Goal: Task Accomplishment & Management: Use online tool/utility

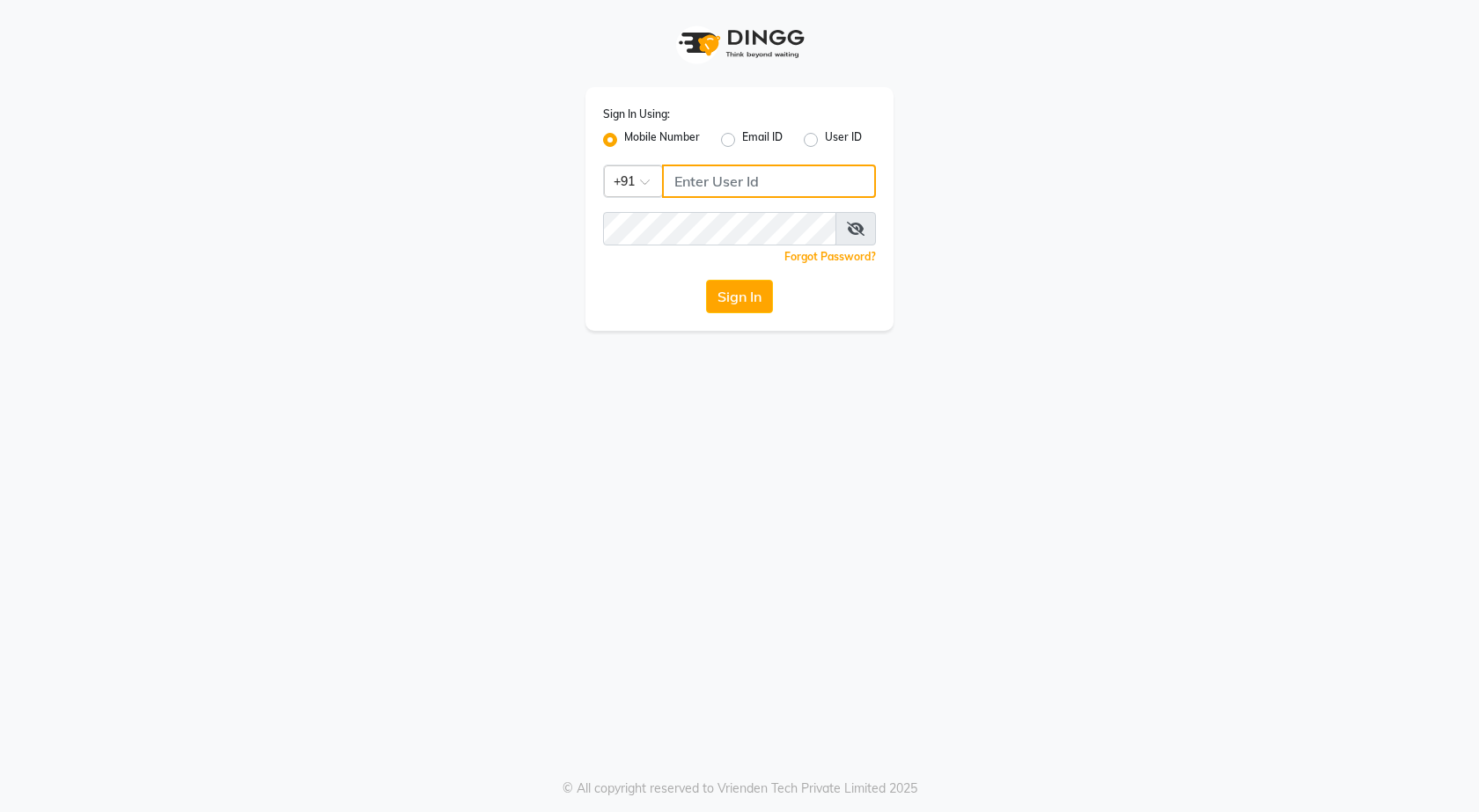
click at [708, 191] on input "Username" at bounding box center [769, 180] width 214 height 33
type input "7888049666"
click at [728, 286] on button "Sign In" at bounding box center [740, 296] width 67 height 33
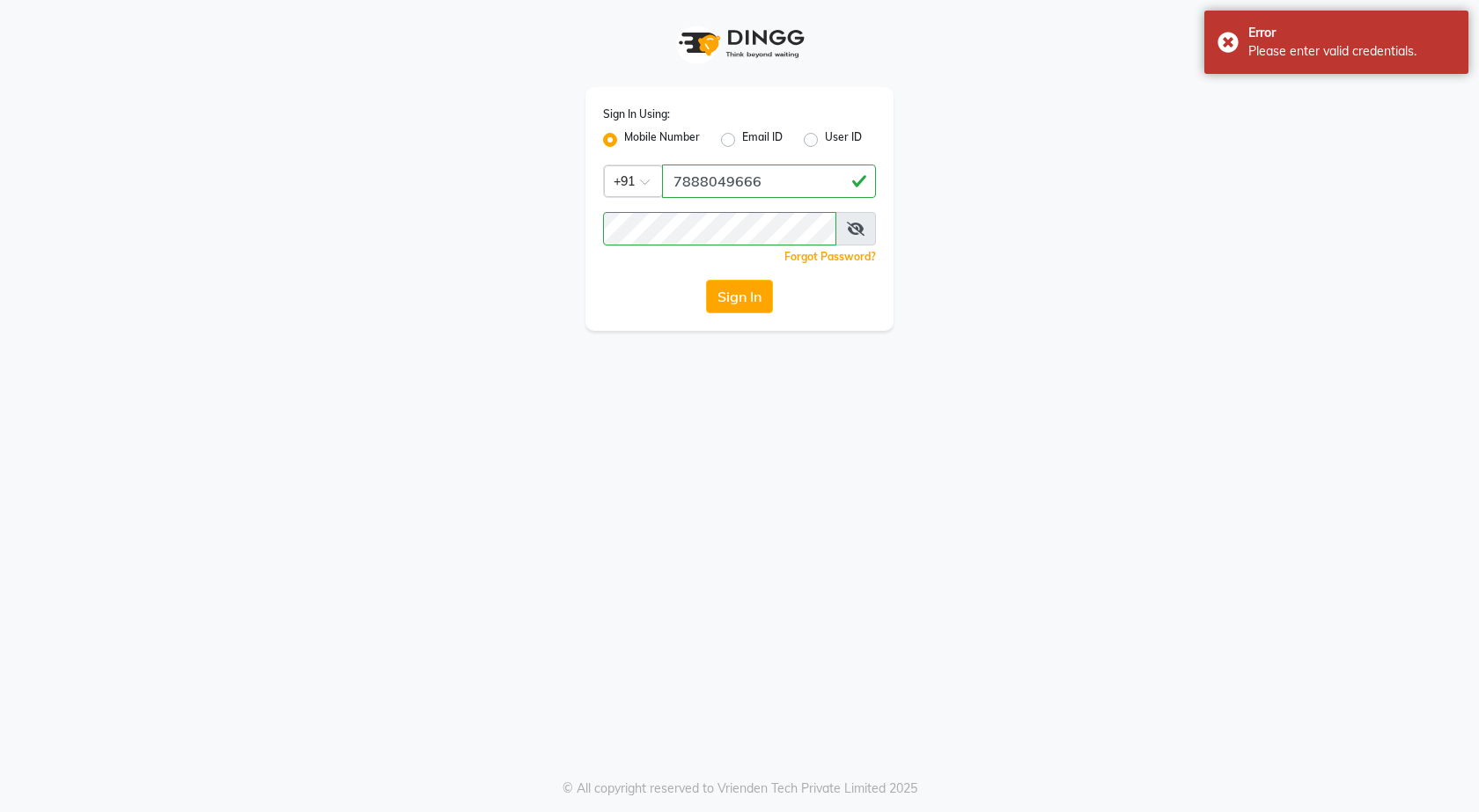
click at [870, 234] on span at bounding box center [855, 228] width 40 height 33
click at [861, 231] on icon at bounding box center [855, 228] width 17 height 14
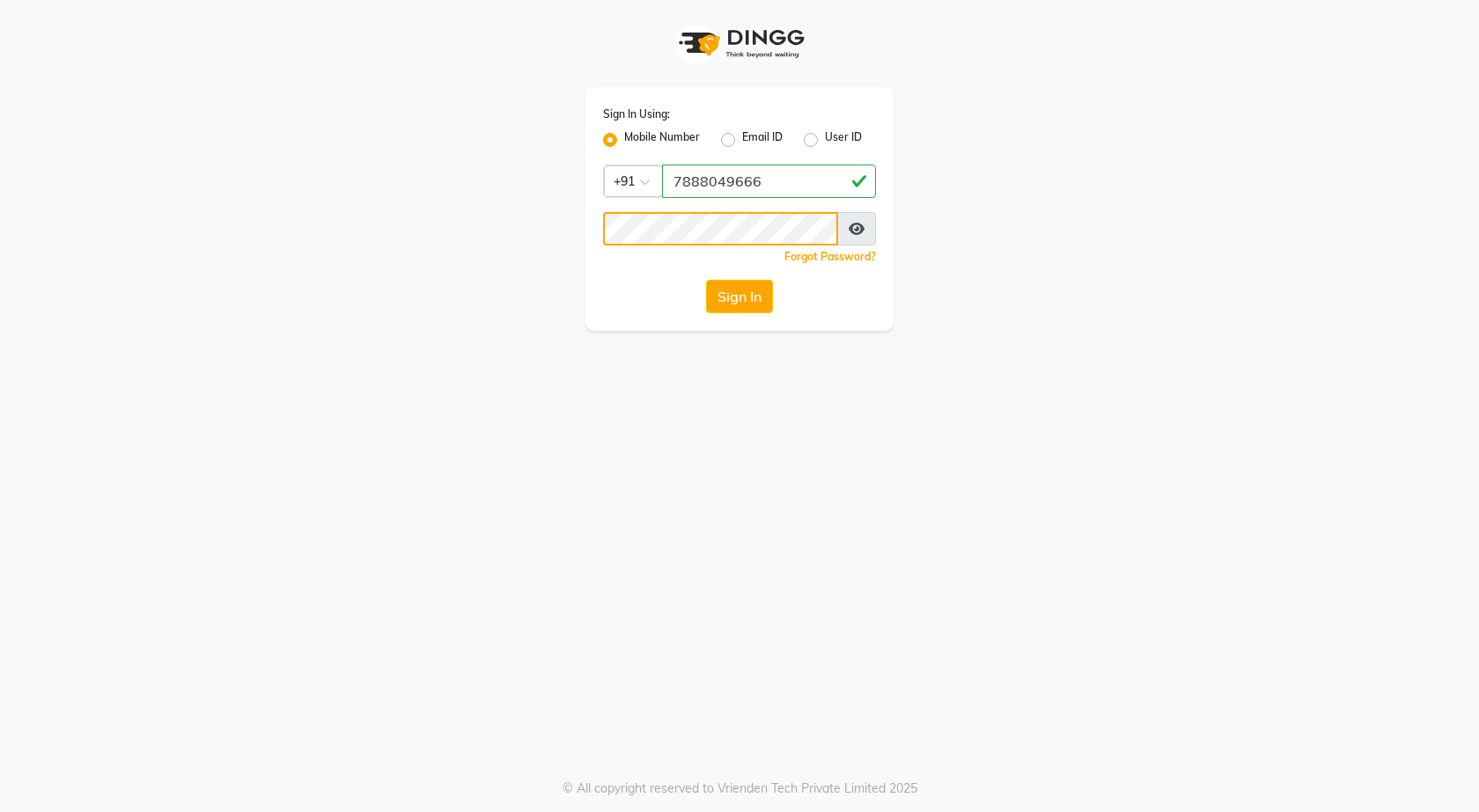
click at [706, 280] on button "Sign In" at bounding box center [740, 296] width 67 height 33
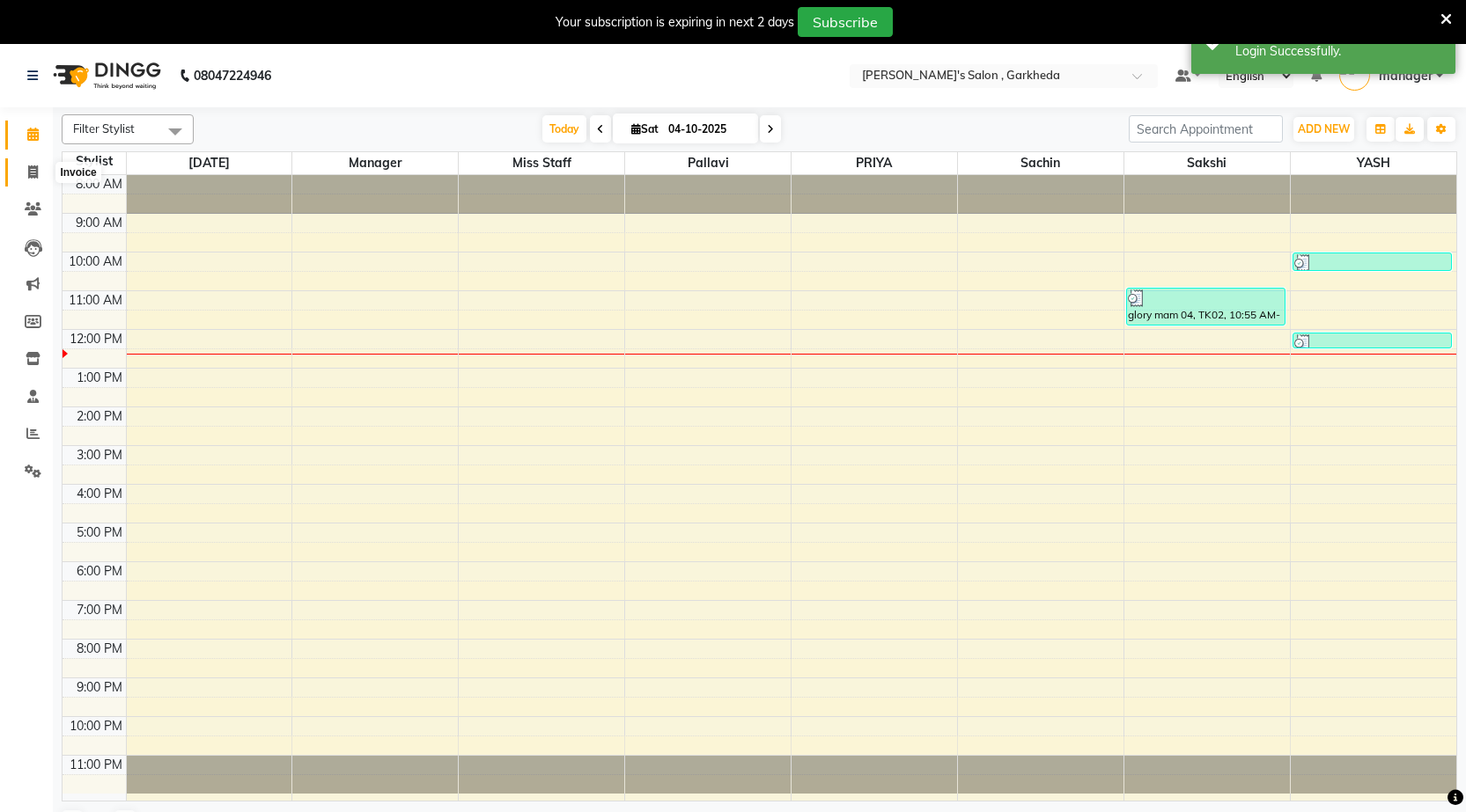
click at [31, 170] on icon at bounding box center [33, 172] width 10 height 13
select select "7062"
select select "service"
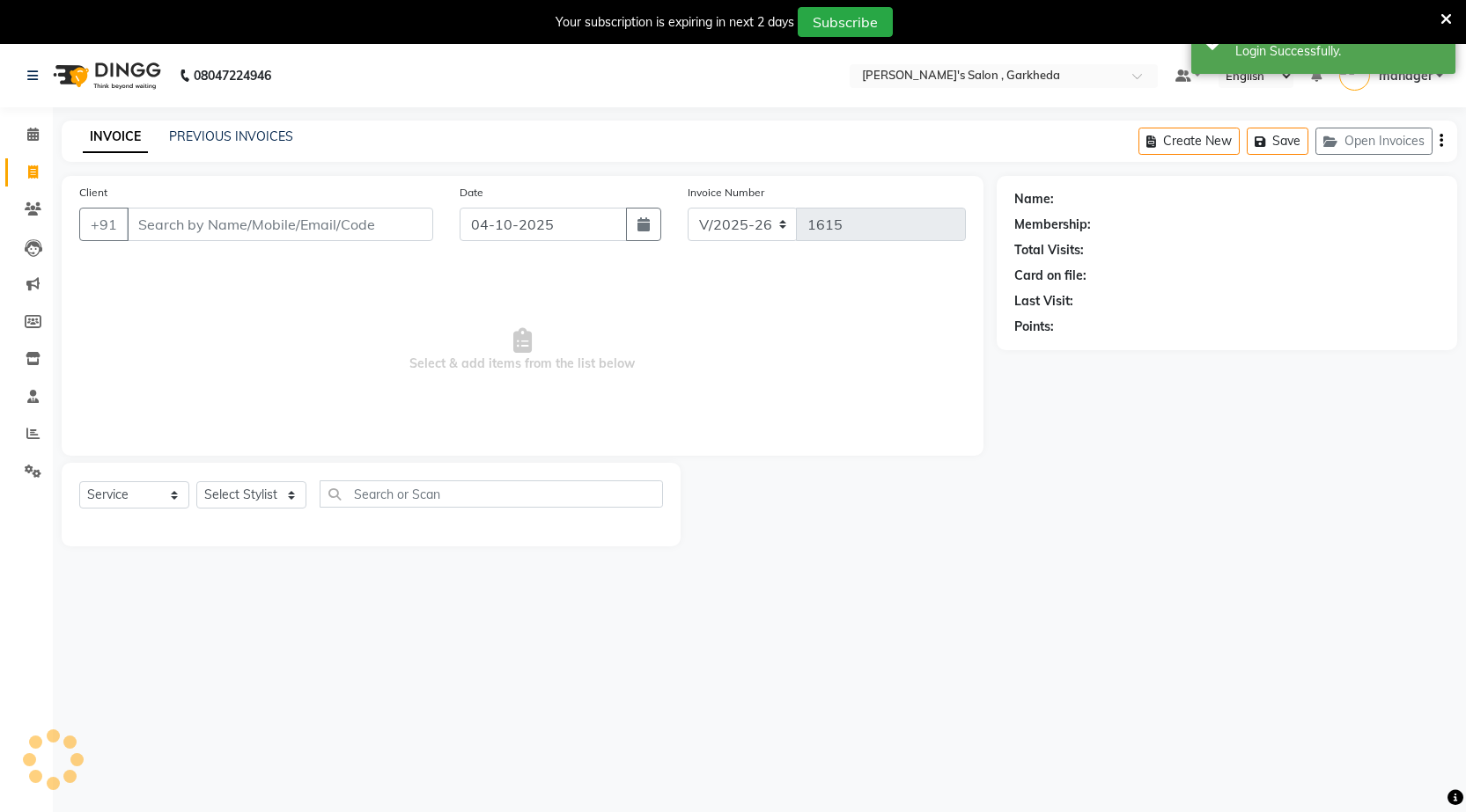
select select "72802"
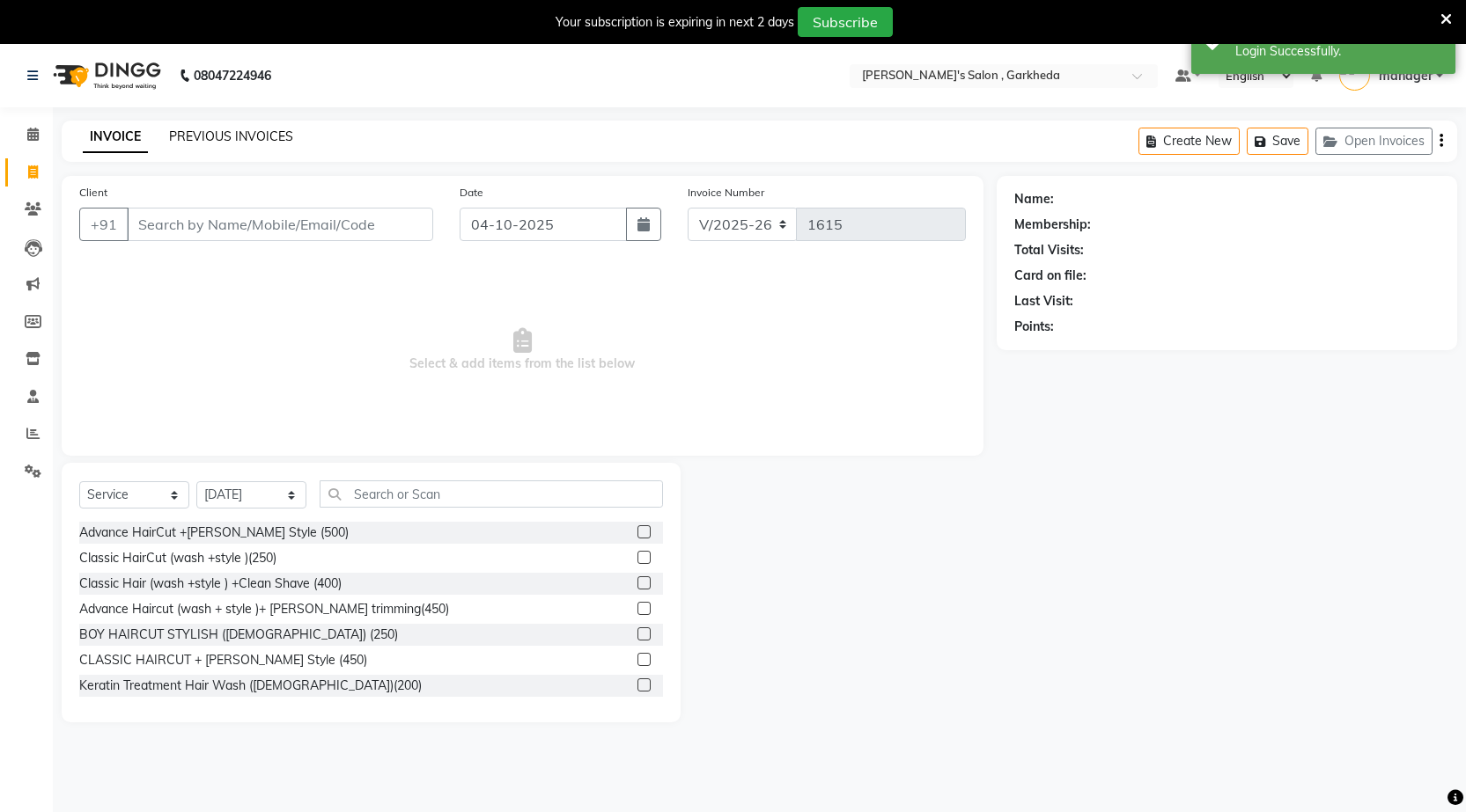
click at [283, 140] on link "PREVIOUS INVOICES" at bounding box center [231, 136] width 124 height 16
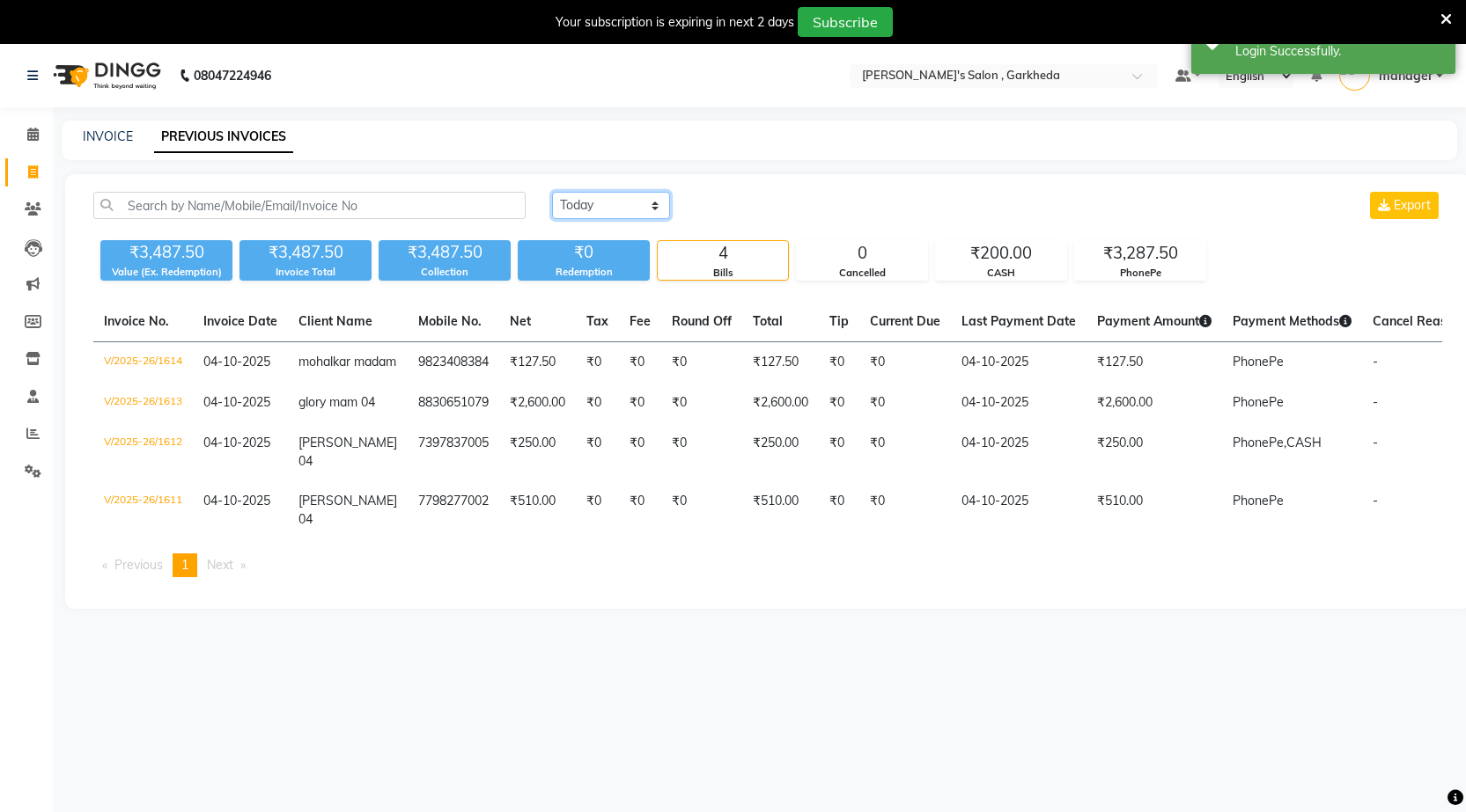
click at [644, 202] on select "[DATE] [DATE] Custom Range" at bounding box center [611, 205] width 118 height 28
select select "range"
click at [552, 192] on select "[DATE] [DATE] Custom Range" at bounding box center [611, 205] width 118 height 28
click at [740, 204] on input "04-10-2025" at bounding box center [754, 206] width 123 height 25
select select "10"
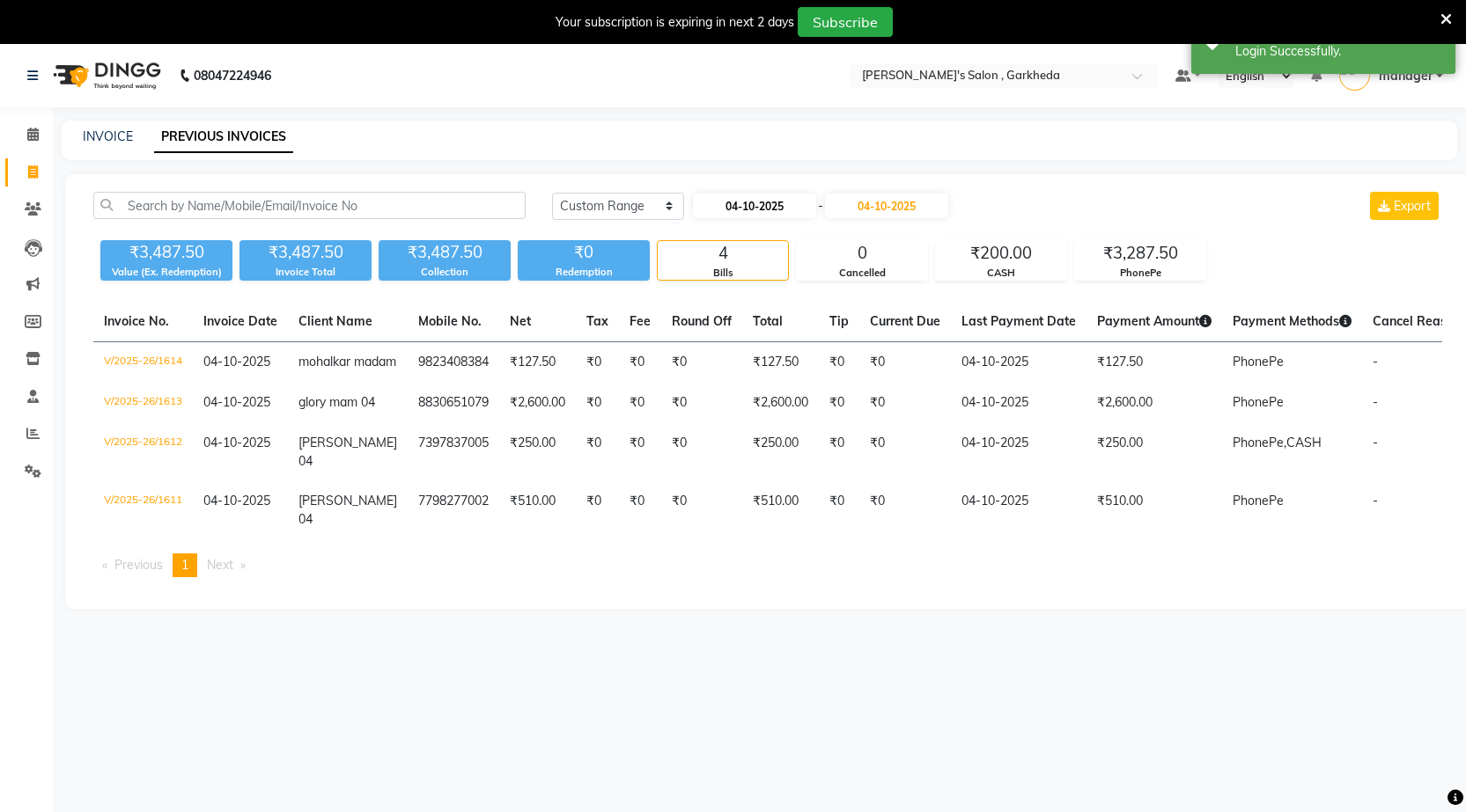
select select "2025"
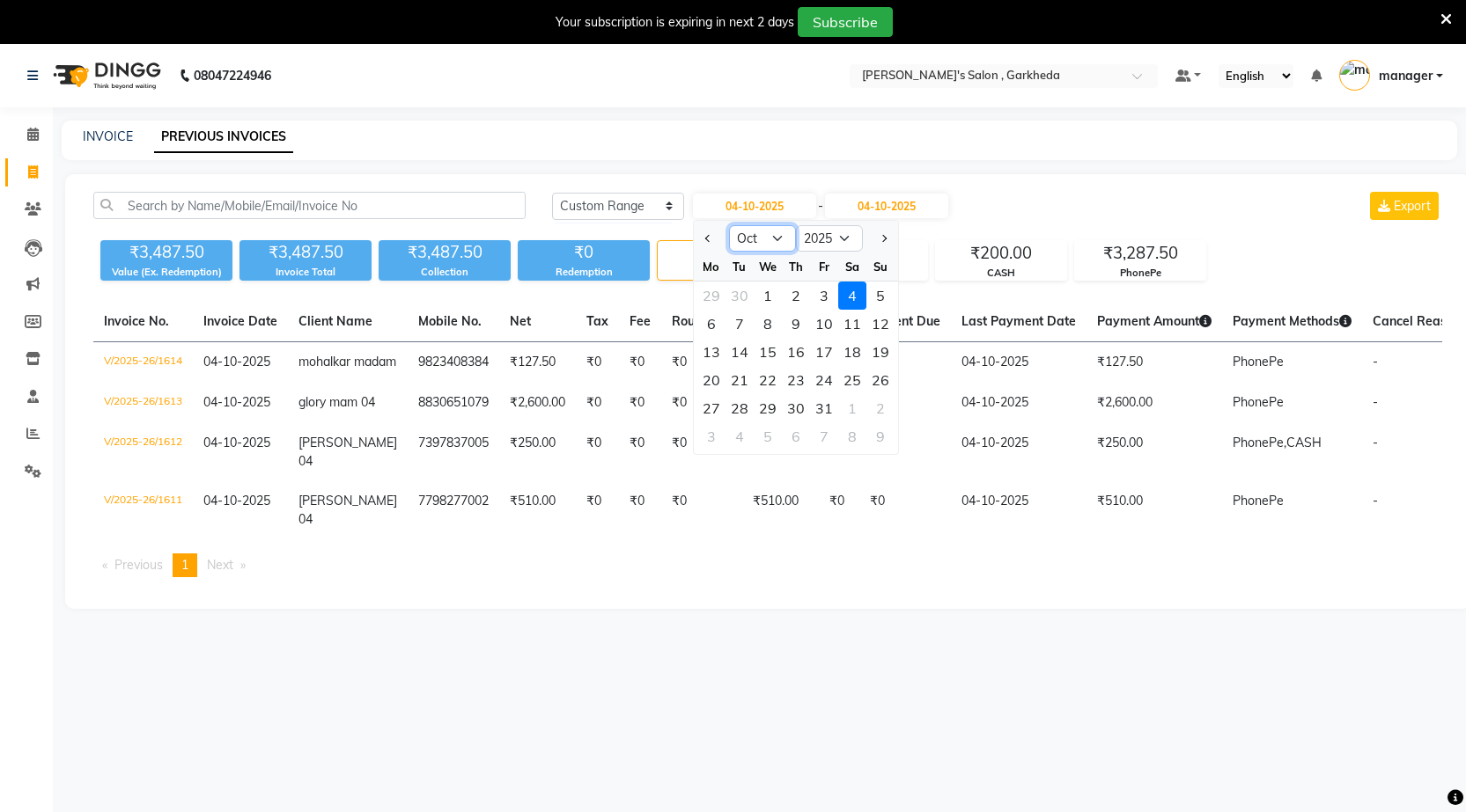
click at [783, 235] on select "Jan Feb Mar Apr May Jun [DATE] Aug Sep Oct Nov Dec" at bounding box center [763, 239] width 67 height 27
select select "9"
click at [729, 225] on select "Jan Feb Mar Apr May Jun [DATE] Aug Sep Oct Nov Dec" at bounding box center [763, 239] width 67 height 27
click at [708, 302] on div "1" at bounding box center [712, 296] width 29 height 29
type input "01-09-2025"
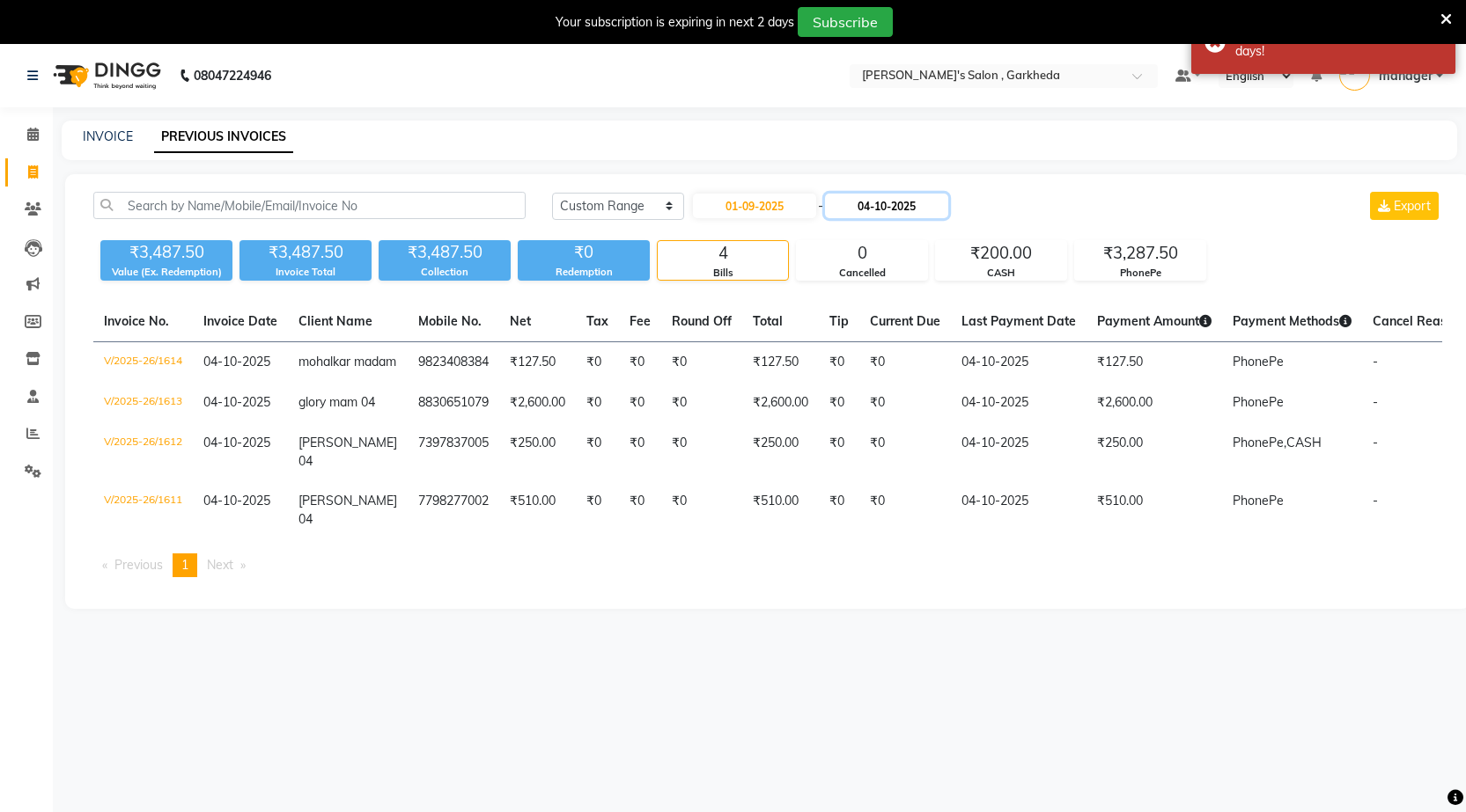
click at [948, 200] on input "04-10-2025" at bounding box center [886, 206] width 123 height 25
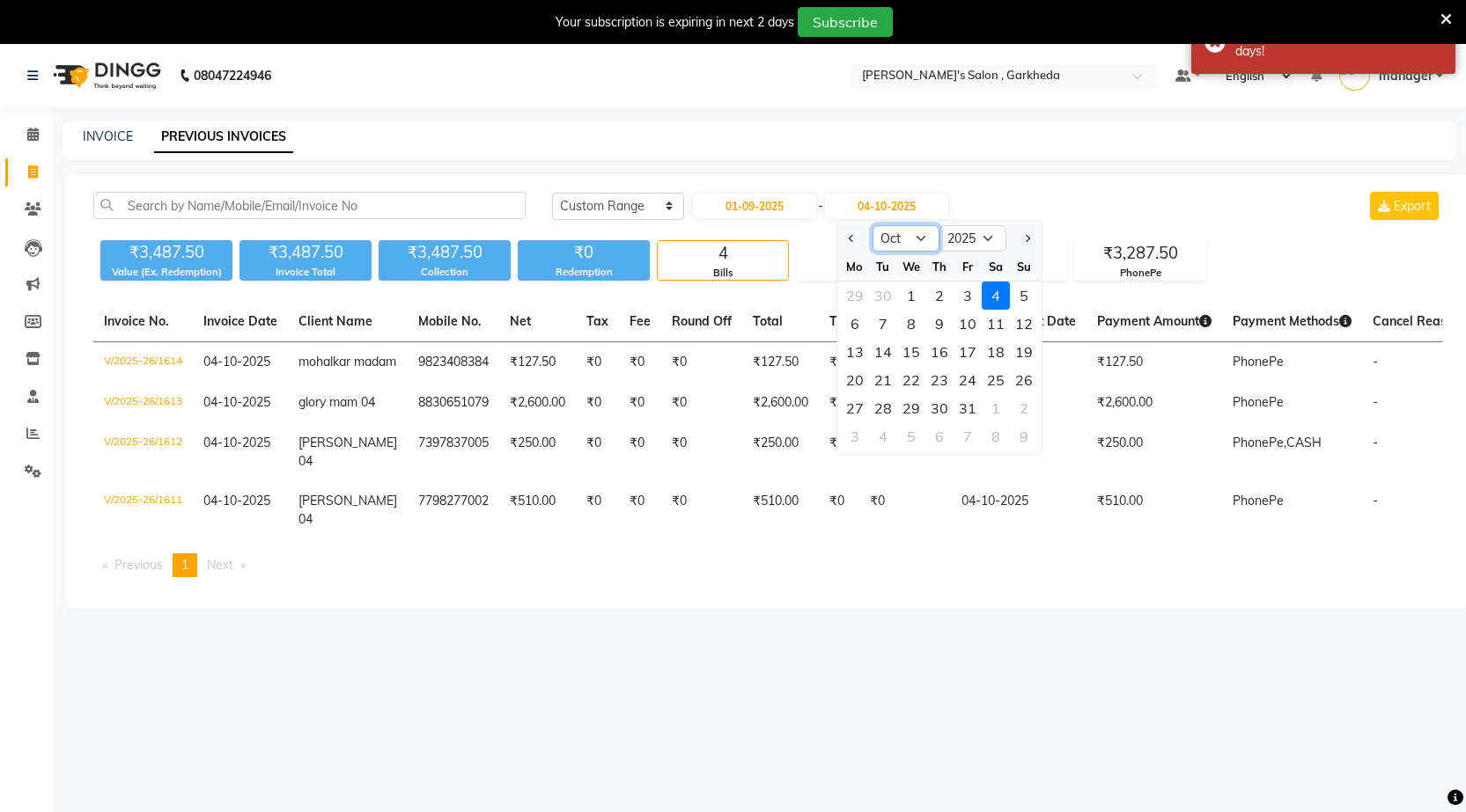
click at [902, 237] on select "Sep Oct Nov Dec" at bounding box center [906, 239] width 67 height 27
select select "9"
click at [872, 225] on select "Sep Oct Nov Dec" at bounding box center [906, 239] width 67 height 27
click at [887, 406] on div "30" at bounding box center [883, 408] width 29 height 29
type input "30-09-2025"
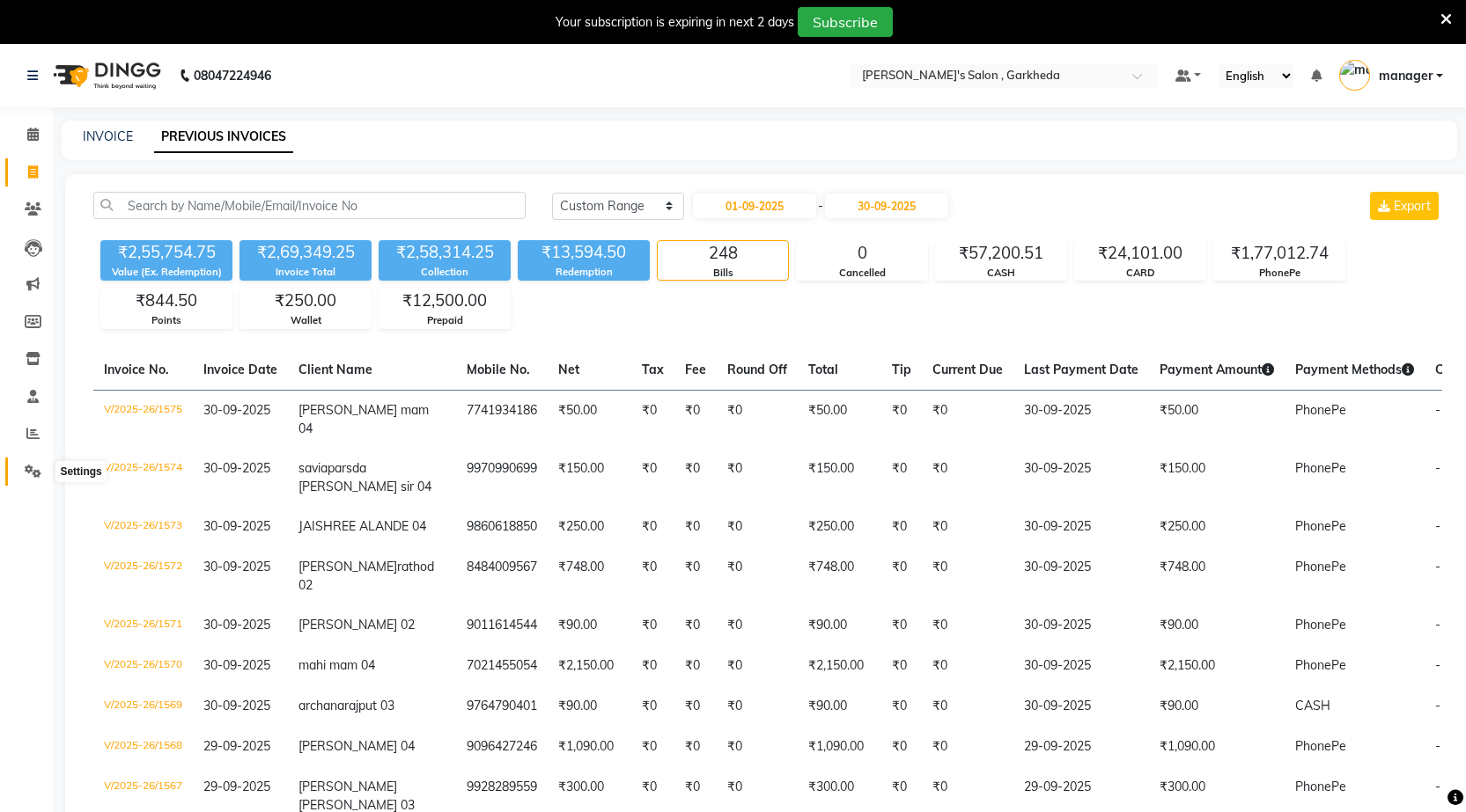
click at [29, 474] on icon at bounding box center [33, 471] width 17 height 13
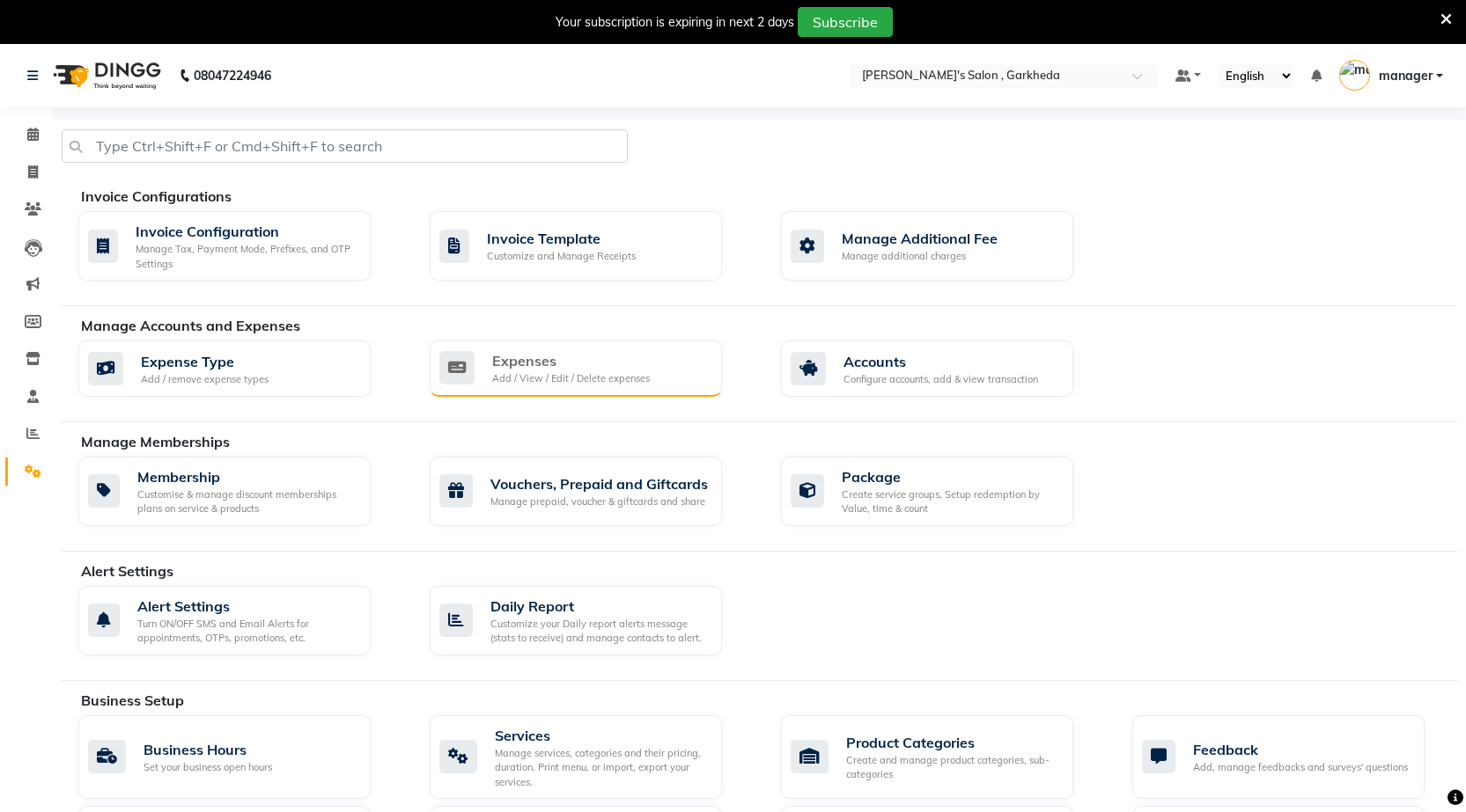
click at [533, 373] on div "Add / View / Edit / Delete expenses" at bounding box center [571, 379] width 157 height 15
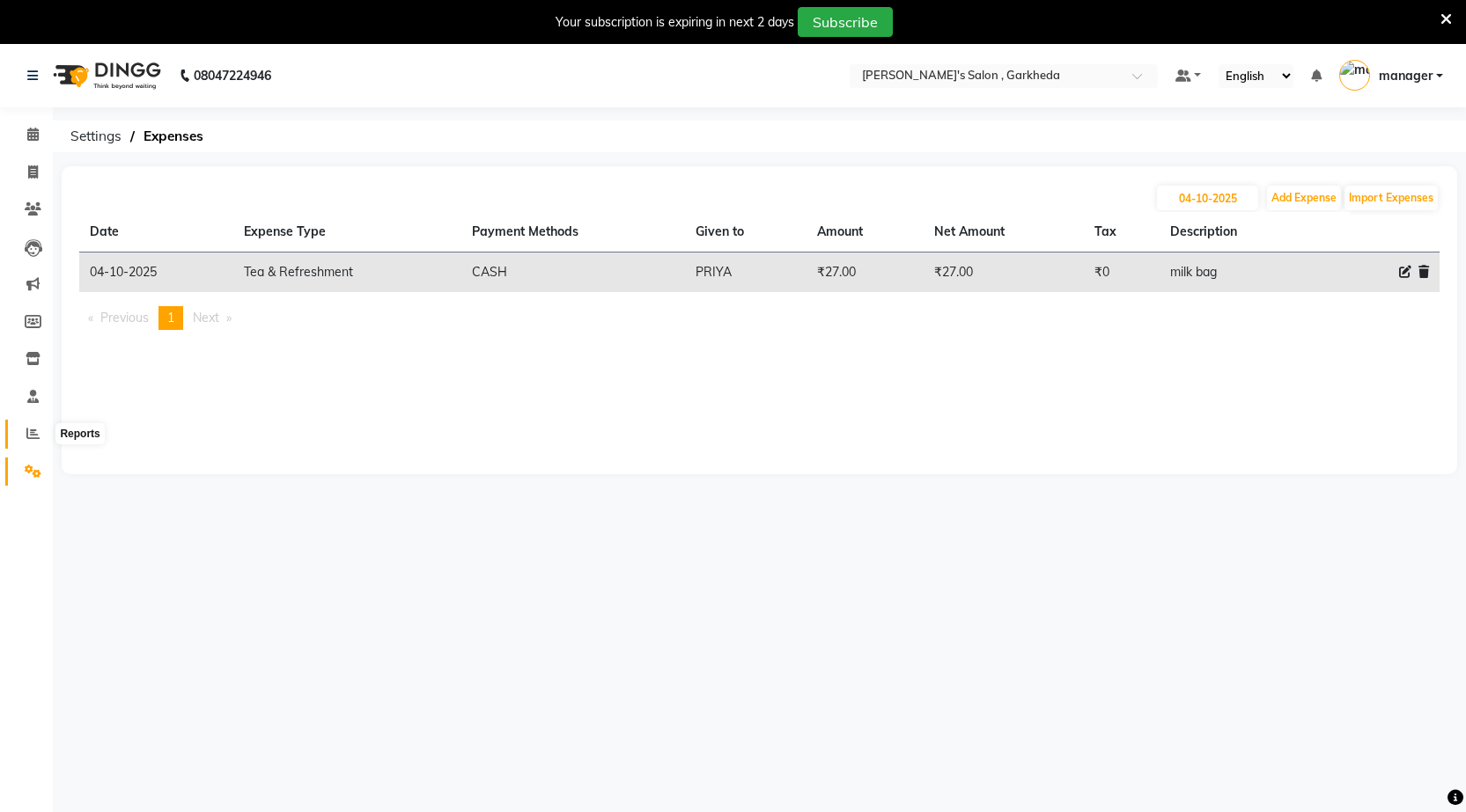
click at [30, 428] on icon at bounding box center [33, 433] width 13 height 13
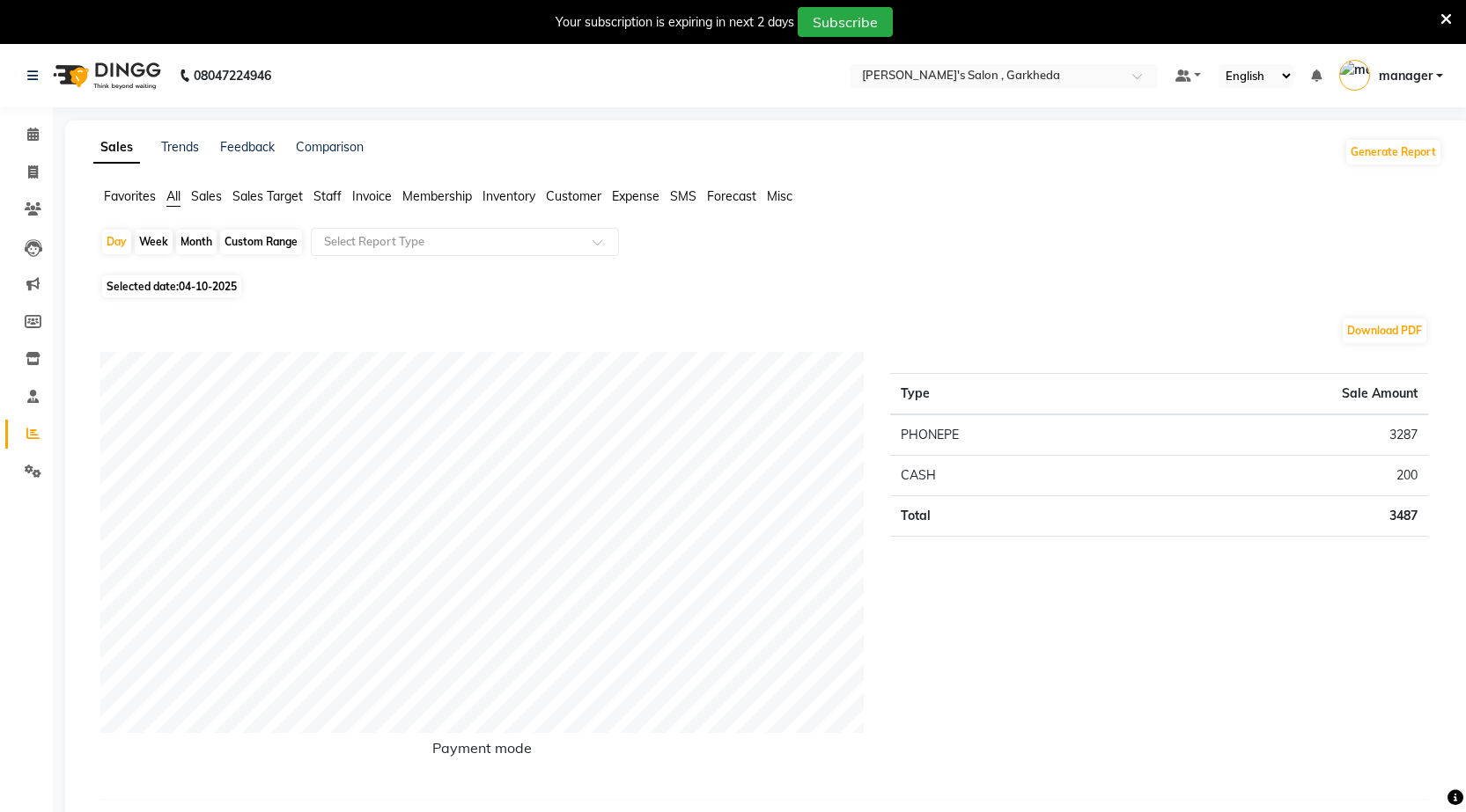
drag, startPoint x: 651, startPoint y: 196, endPoint x: 612, endPoint y: 227, distance: 49.8
click at [652, 198] on span "Expense" at bounding box center [636, 196] width 48 height 16
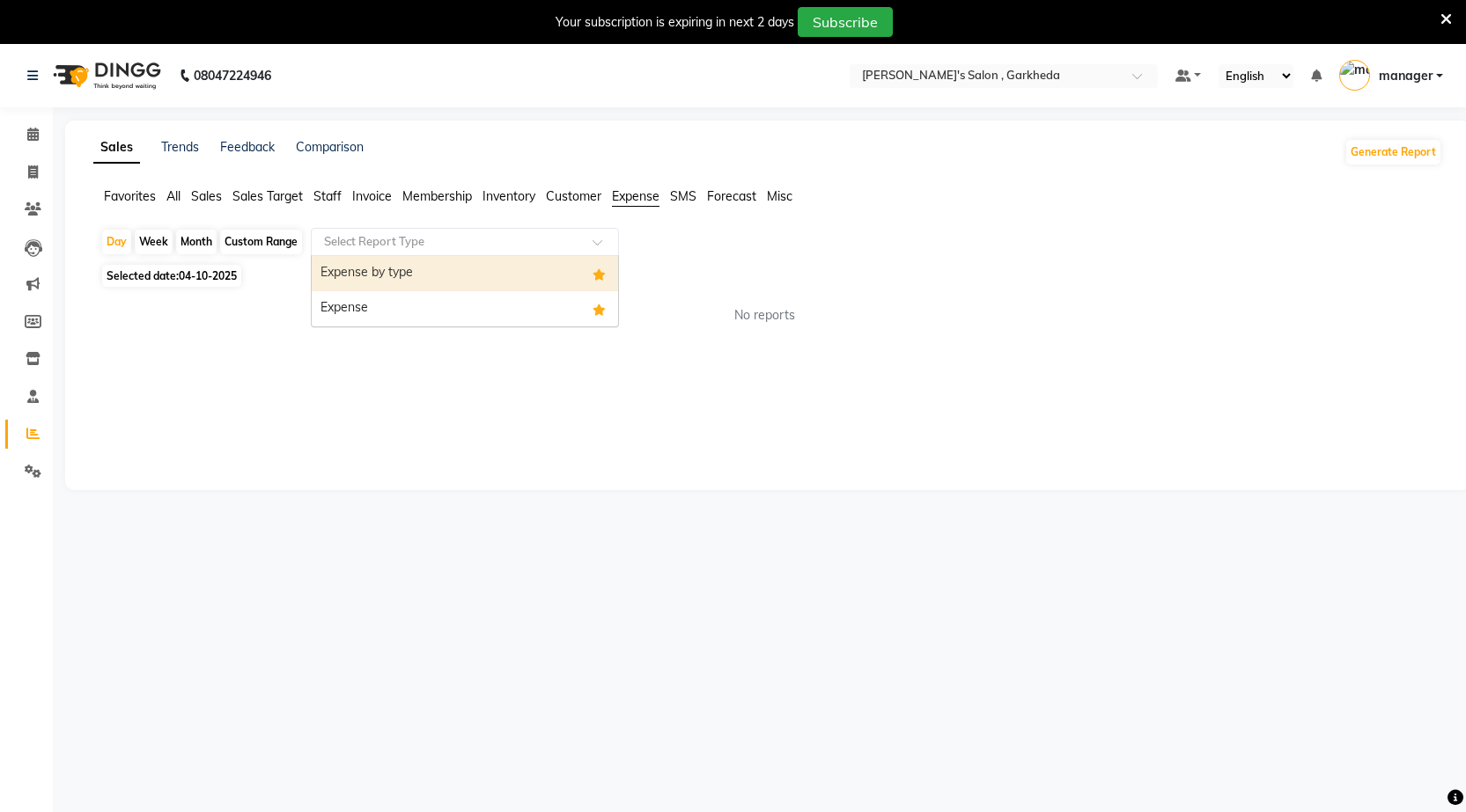
click at [577, 233] on div "Select Report Type" at bounding box center [465, 242] width 308 height 29
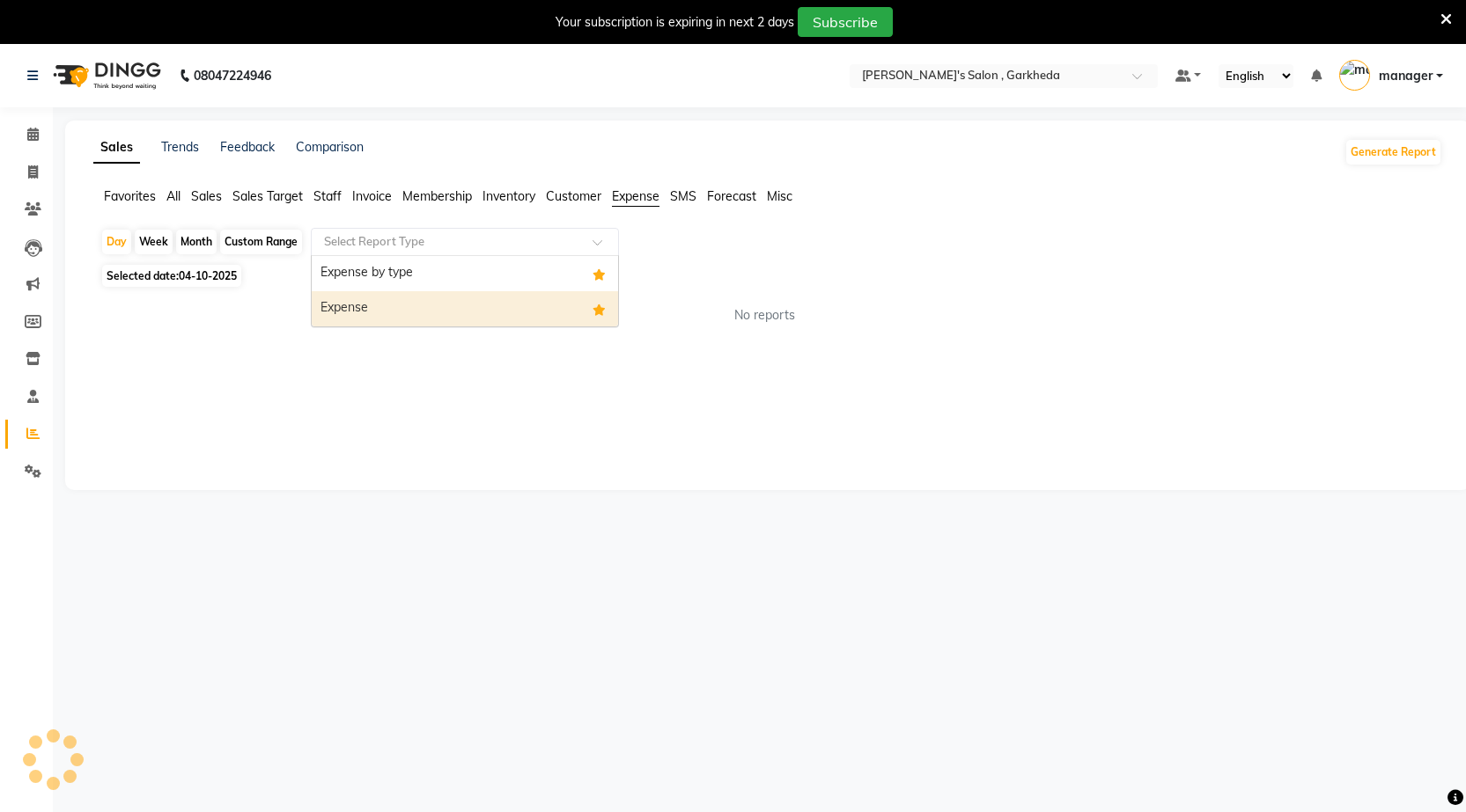
click at [589, 309] on div "Expense" at bounding box center [465, 308] width 306 height 35
select select "full_report"
select select "csv"
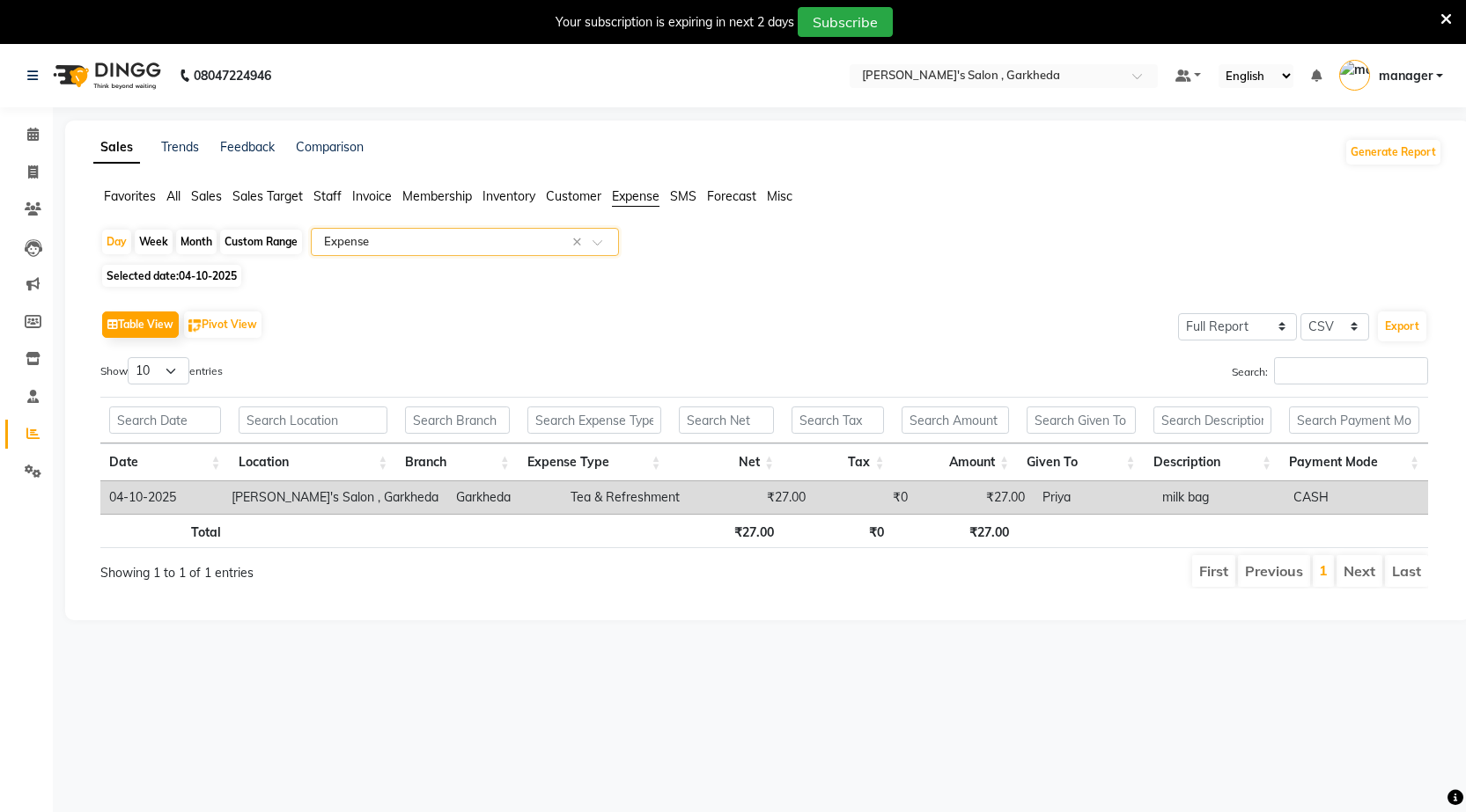
click at [199, 239] on div "Month" at bounding box center [196, 242] width 40 height 25
select select "10"
select select "2025"
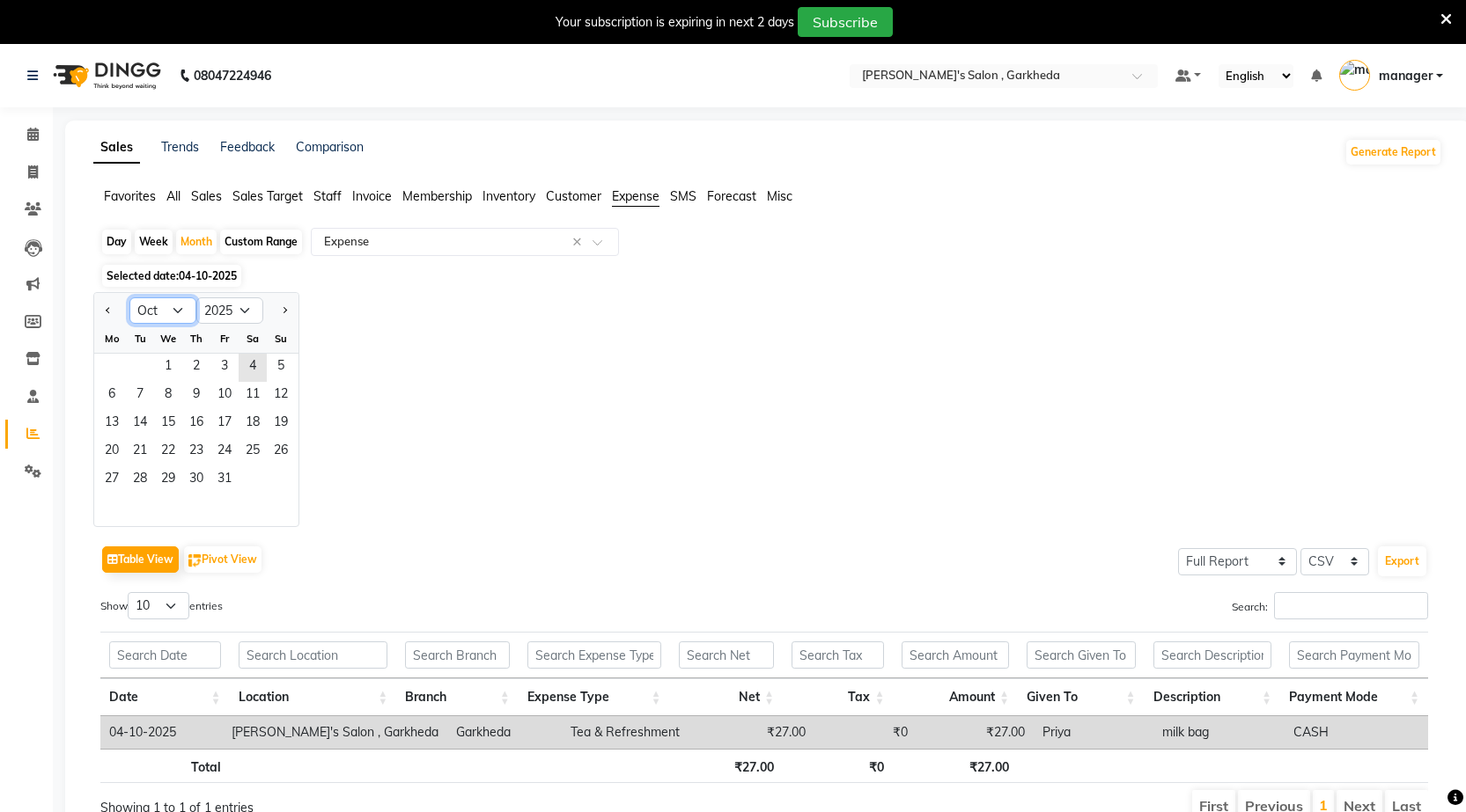
click at [173, 307] on select "Jan Feb Mar Apr May Jun [DATE] Aug Sep Oct Nov Dec" at bounding box center [163, 311] width 67 height 27
select select "9"
click at [130, 298] on select "Jan Feb Mar Apr May Jun [DATE] Aug Sep Oct Nov Dec" at bounding box center [163, 311] width 67 height 27
click at [139, 485] on span "30" at bounding box center [140, 481] width 29 height 29
